Goal: Transaction & Acquisition: Purchase product/service

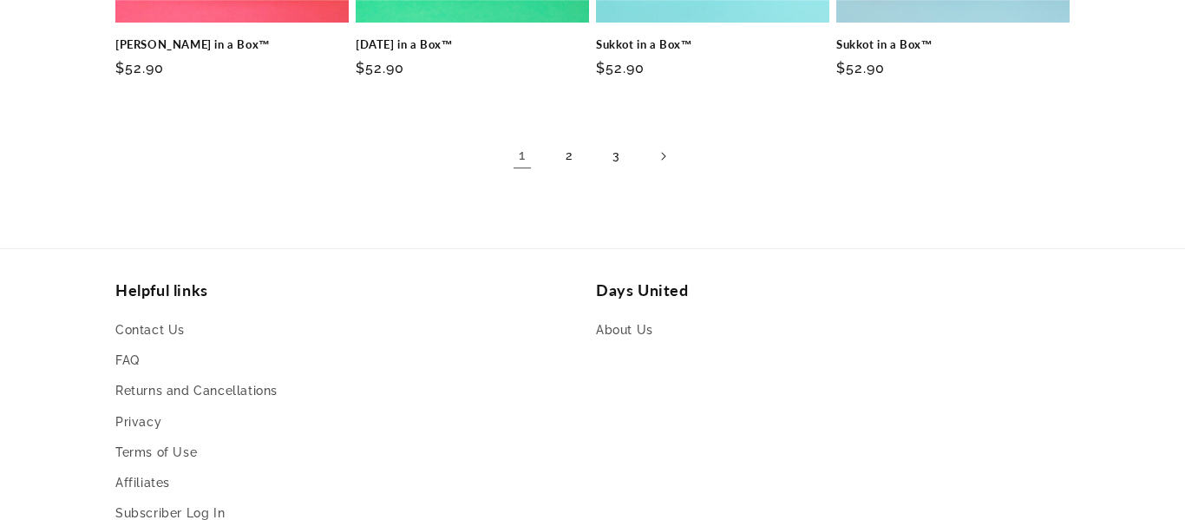
scroll to position [1466, 0]
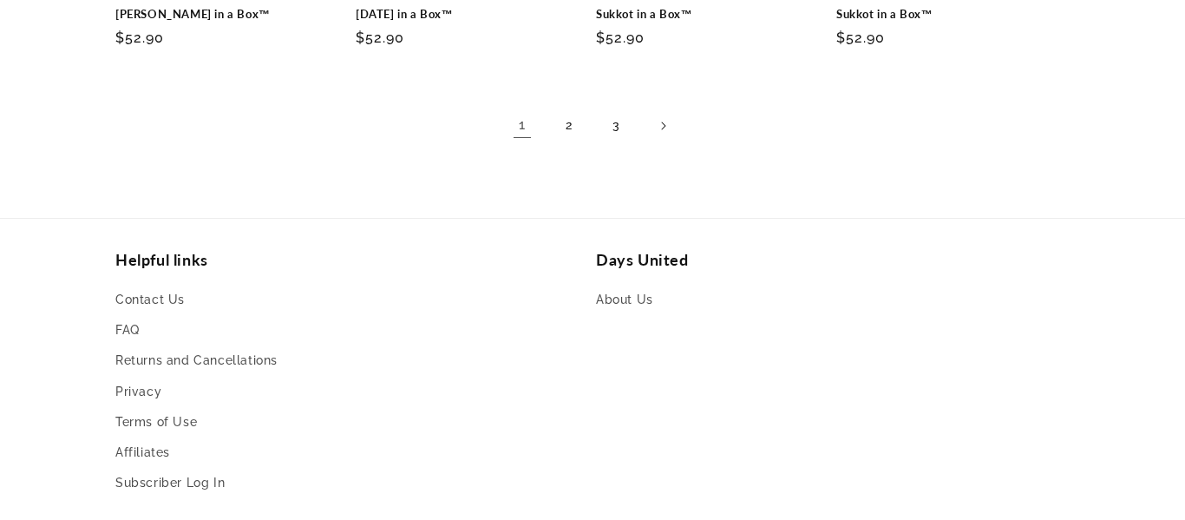
click at [570, 125] on link "2" at bounding box center [569, 126] width 38 height 38
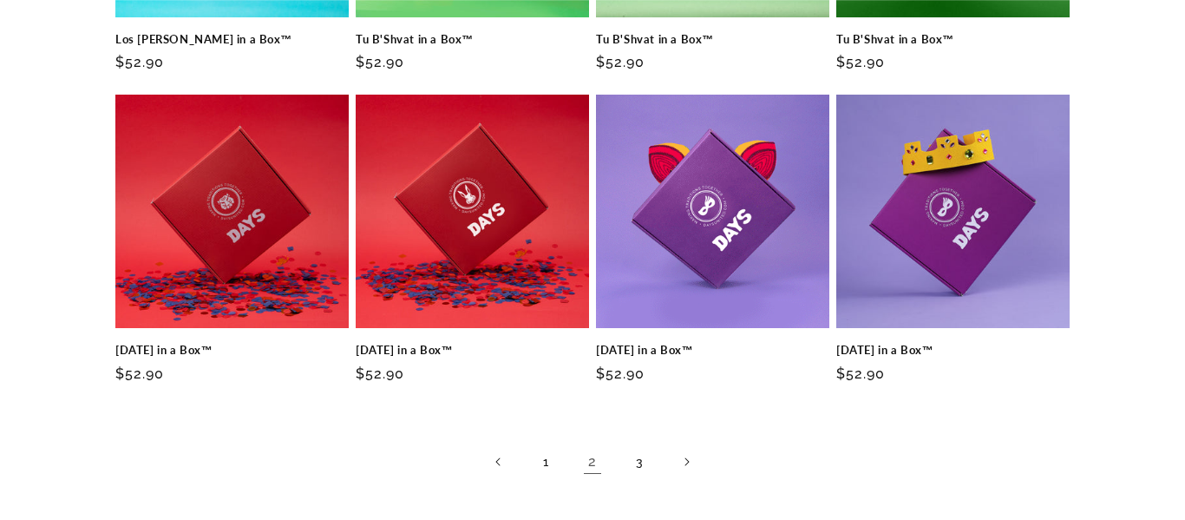
scroll to position [1184, 0]
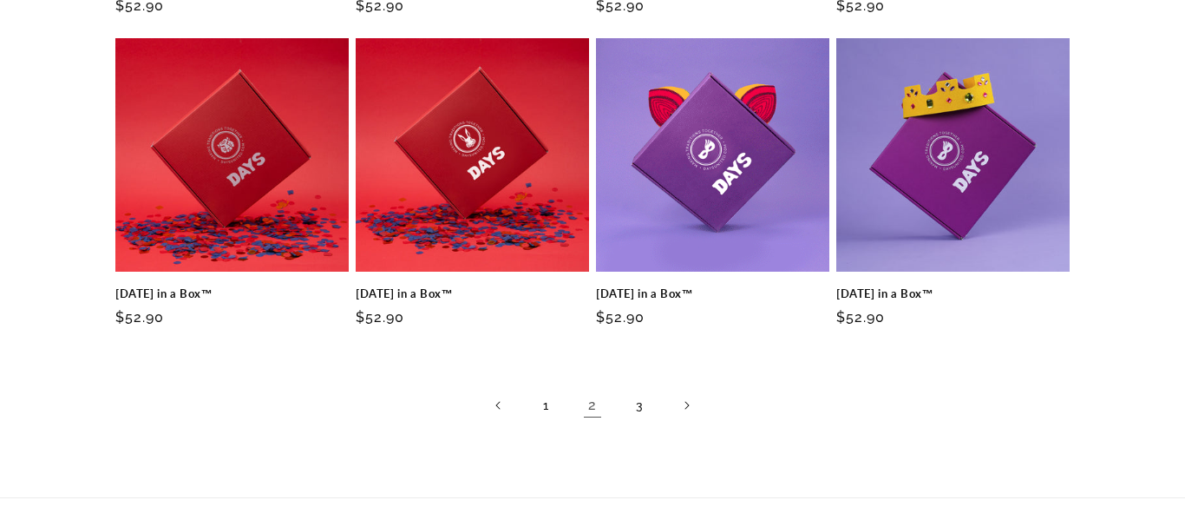
drag, startPoint x: 1181, startPoint y: 76, endPoint x: 1184, endPoint y: 352, distance: 275.9
click at [631, 416] on link "3" at bounding box center [639, 405] width 38 height 38
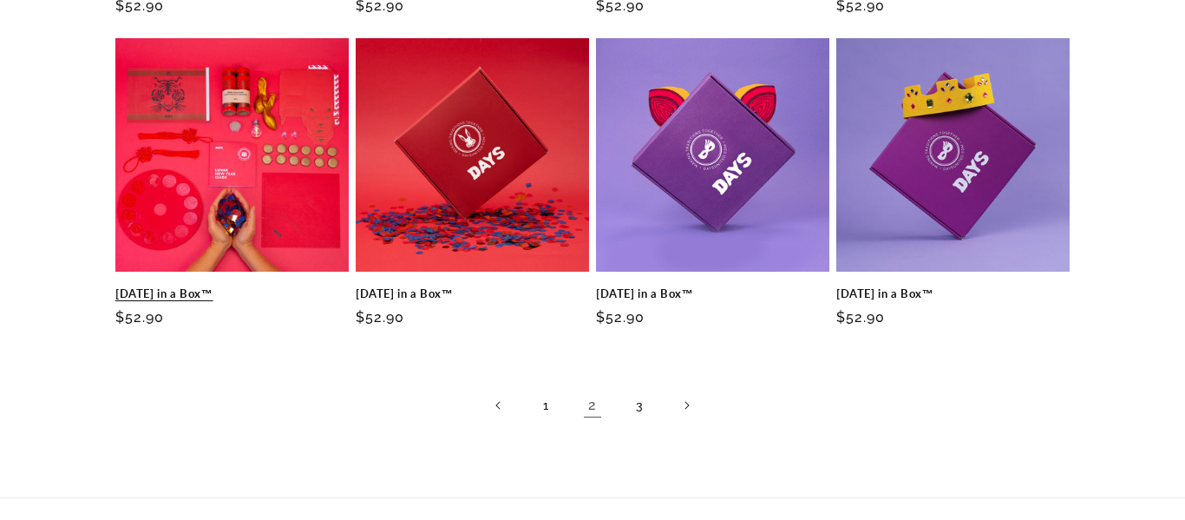
click at [259, 286] on link "Lunar New Year in a Box™" at bounding box center [231, 293] width 233 height 15
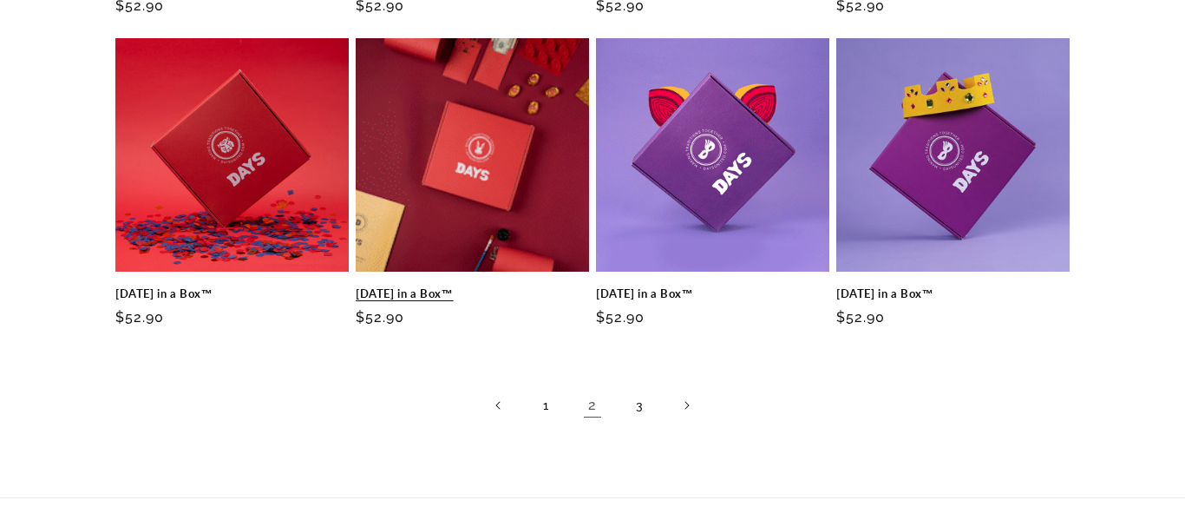
click at [400, 286] on link "Lunar New Year in a Box™" at bounding box center [472, 293] width 233 height 15
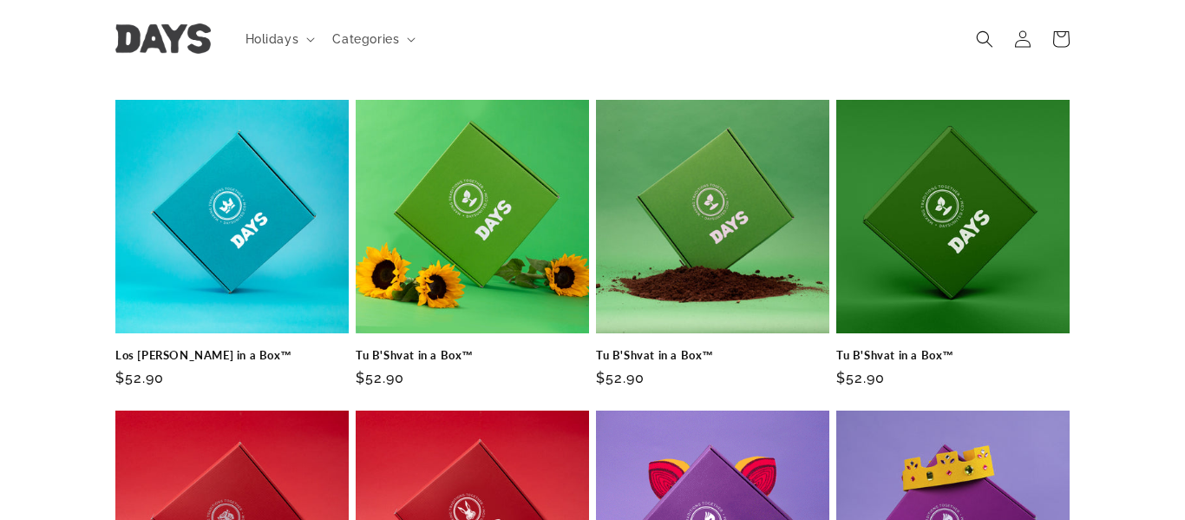
scroll to position [809, 0]
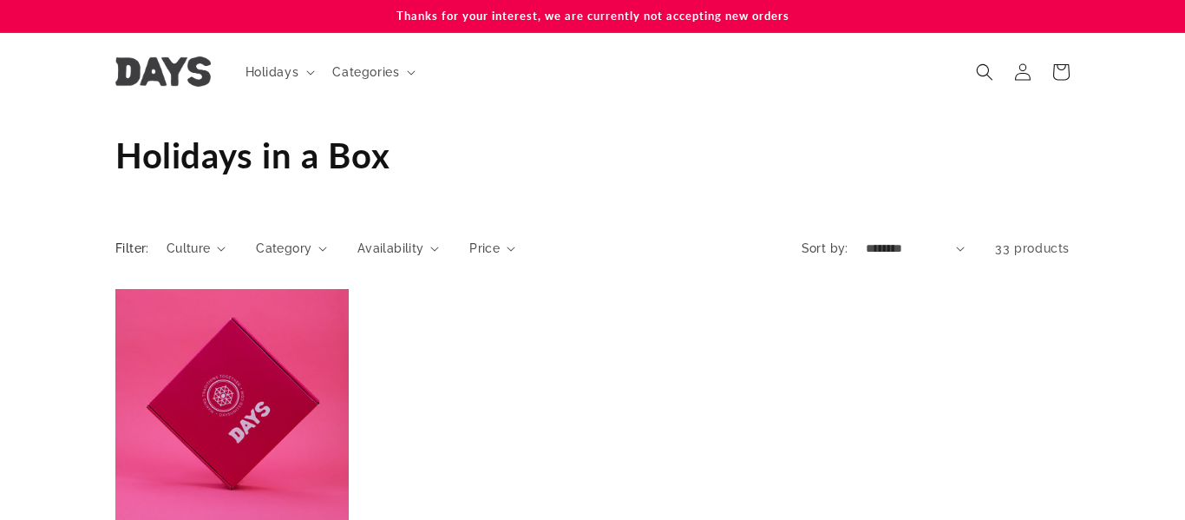
click at [1142, 298] on div "Holi in a Box™ Sold out Holi in a Box™ Regular price $52.90 Regular price Sale …" at bounding box center [592, 482] width 1185 height 386
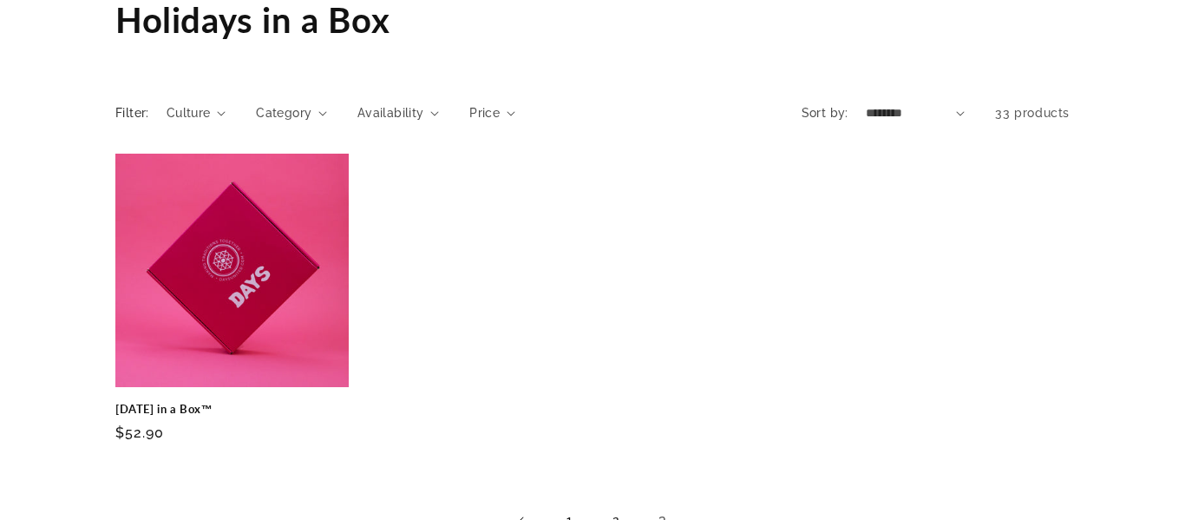
scroll to position [174, 0]
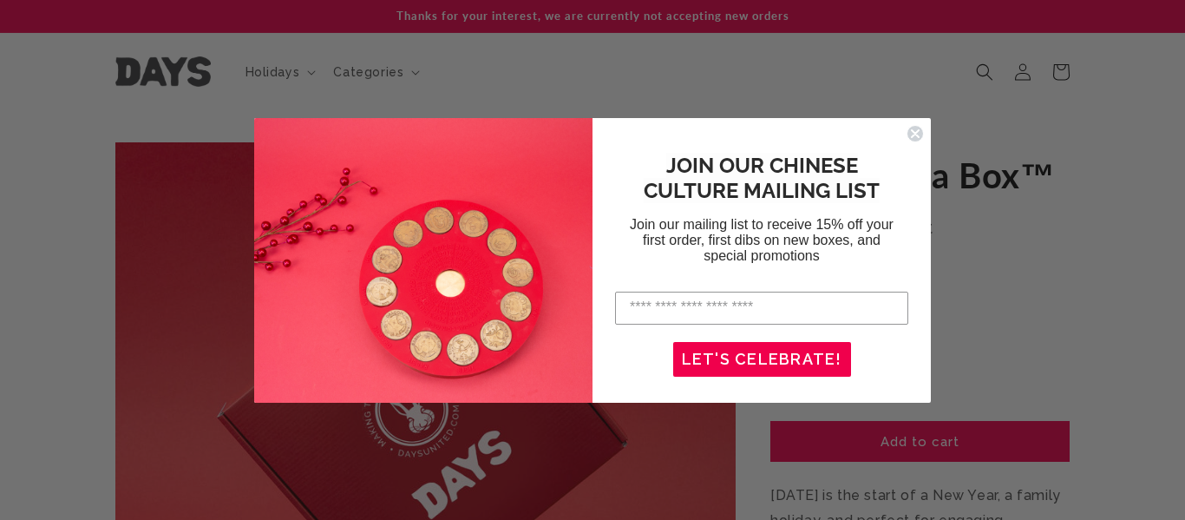
click at [914, 135] on circle "Close dialog" at bounding box center [916, 133] width 16 height 16
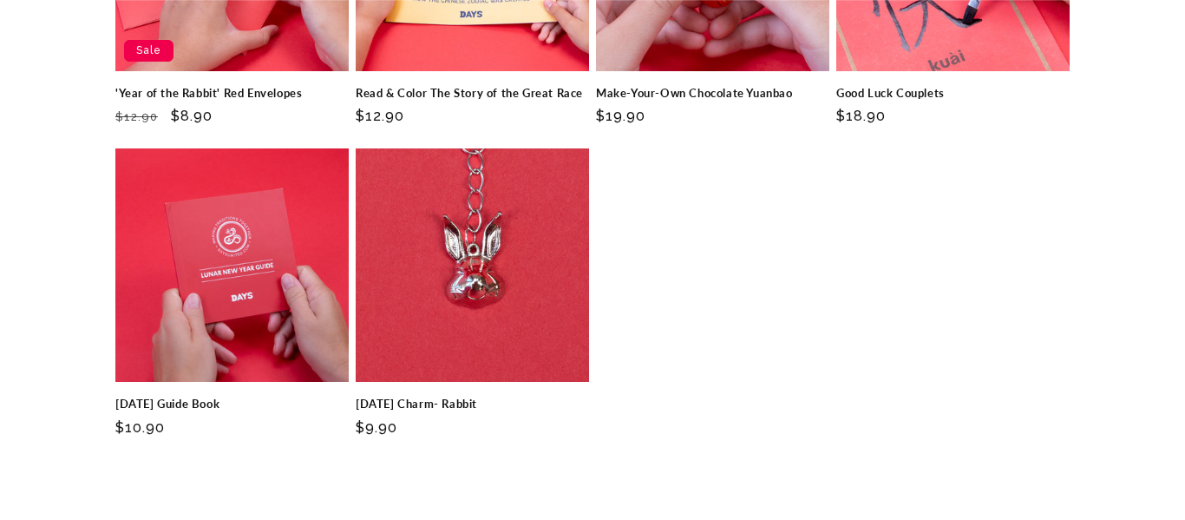
scroll to position [4269, 0]
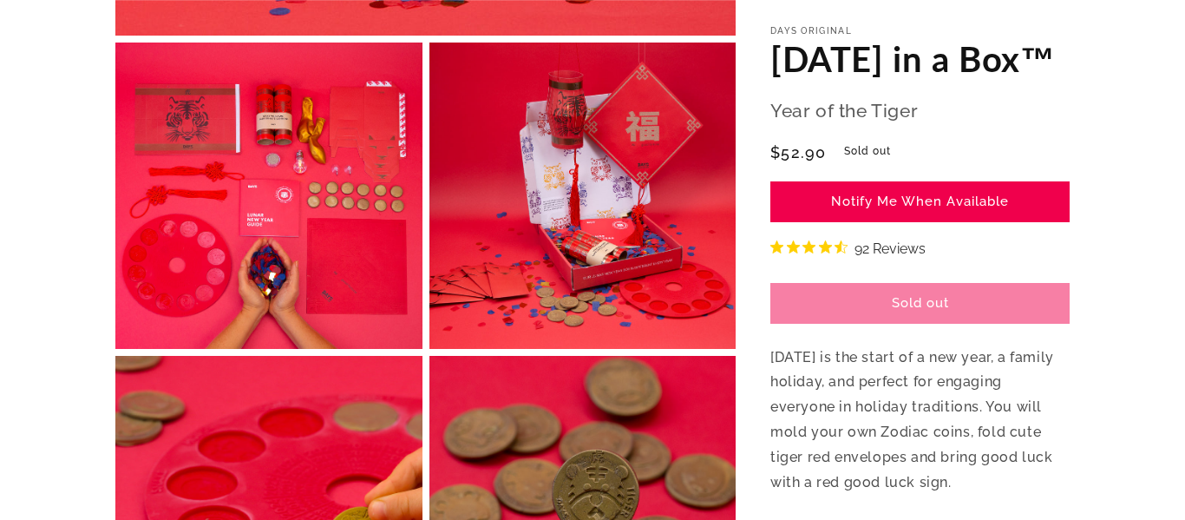
scroll to position [729, 0]
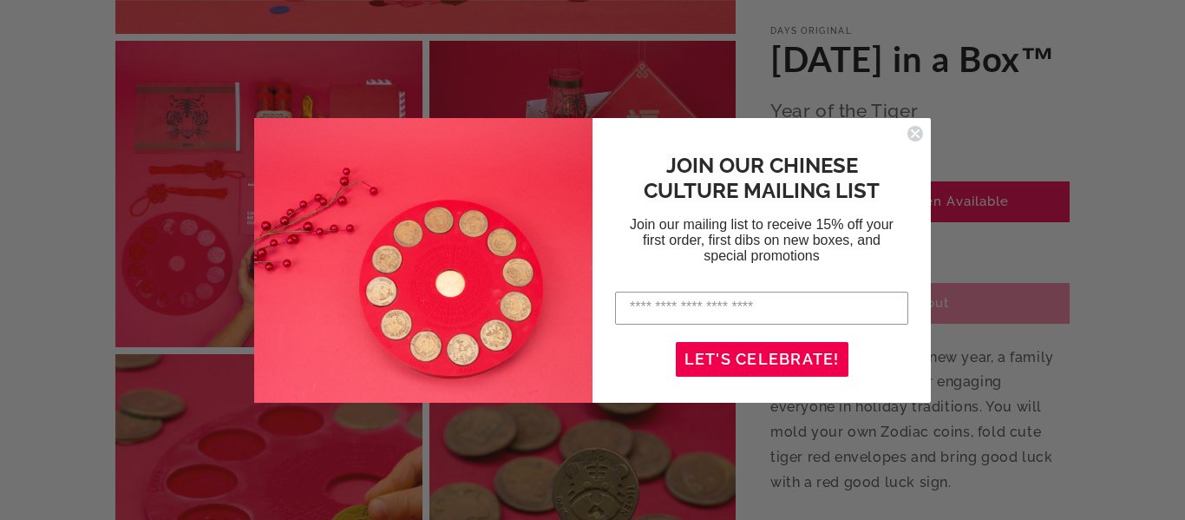
click at [915, 128] on circle "Close dialog" at bounding box center [916, 133] width 16 height 16
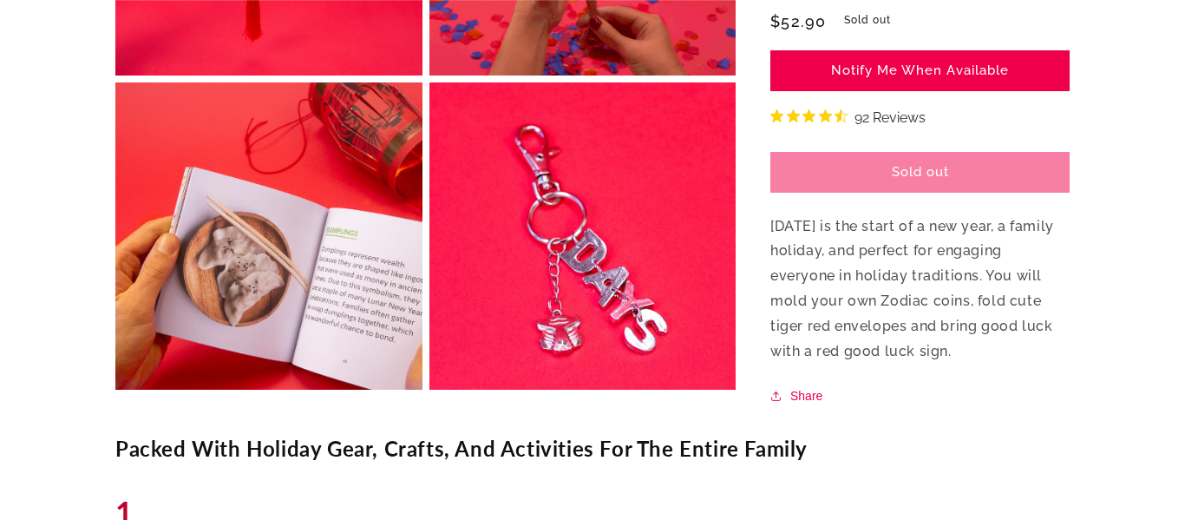
scroll to position [2291, 0]
